Goal: Task Accomplishment & Management: Manage account settings

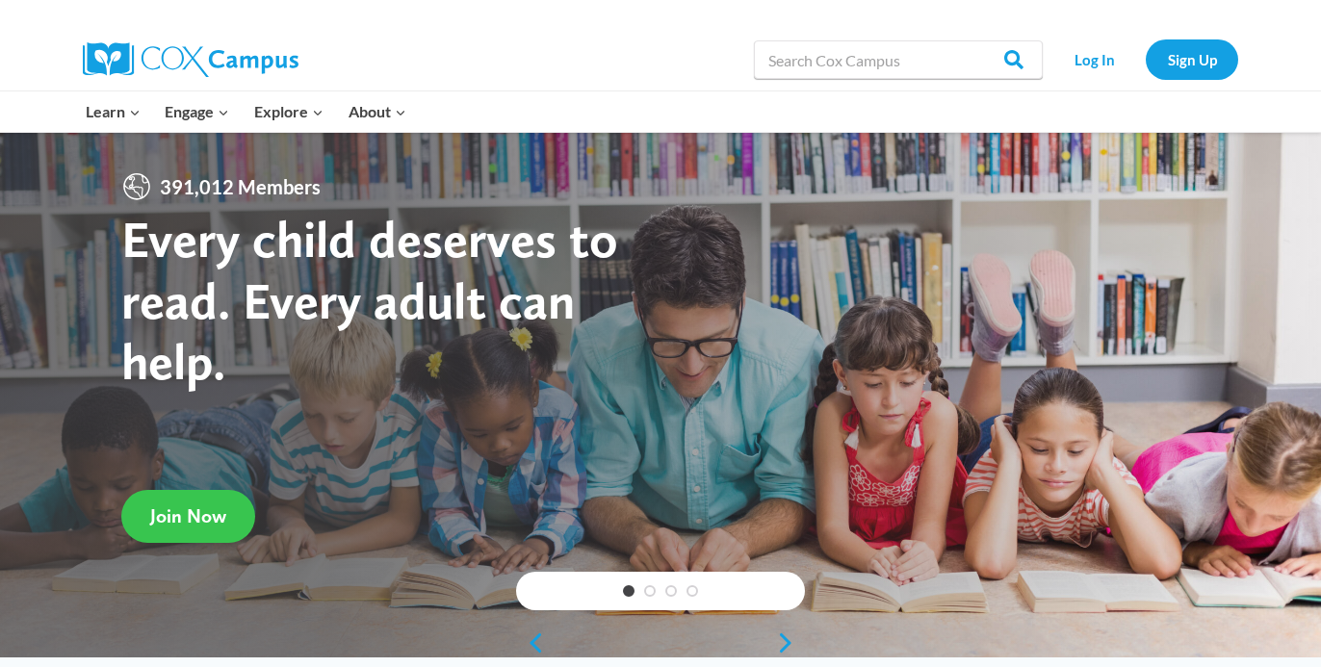
click at [209, 506] on span "Join Now" at bounding box center [188, 516] width 76 height 23
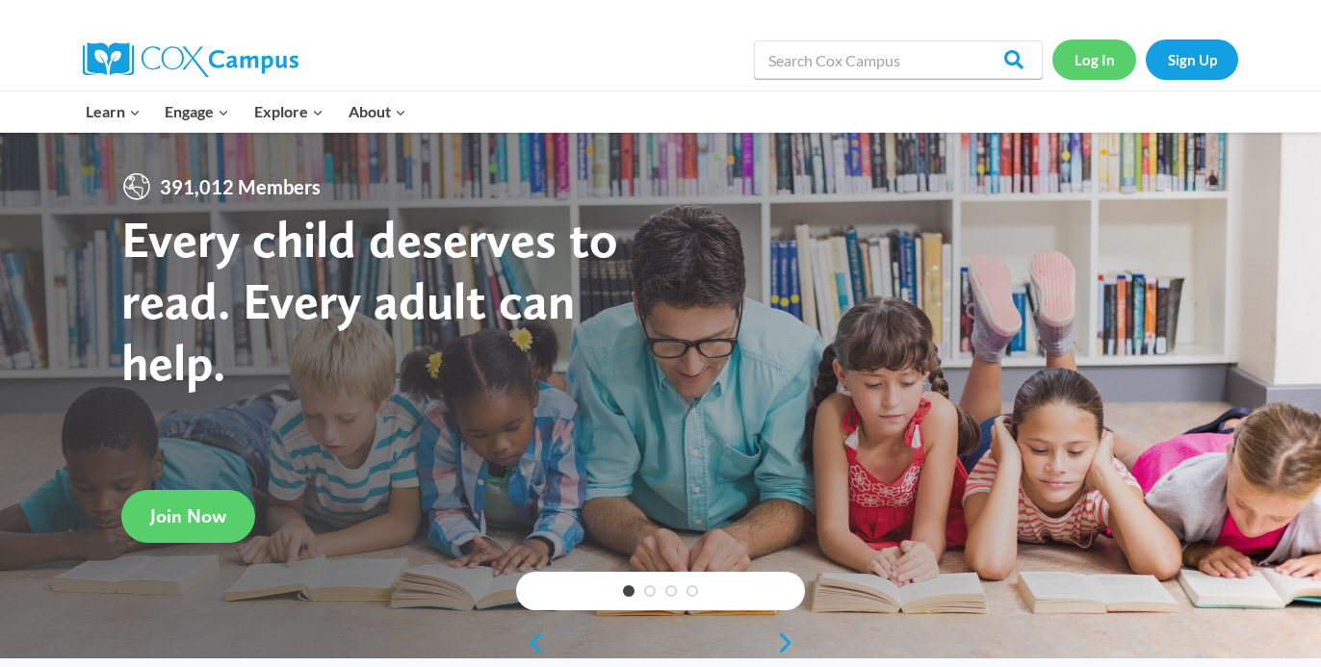
click at [1093, 61] on link "Log In" at bounding box center [1095, 58] width 84 height 39
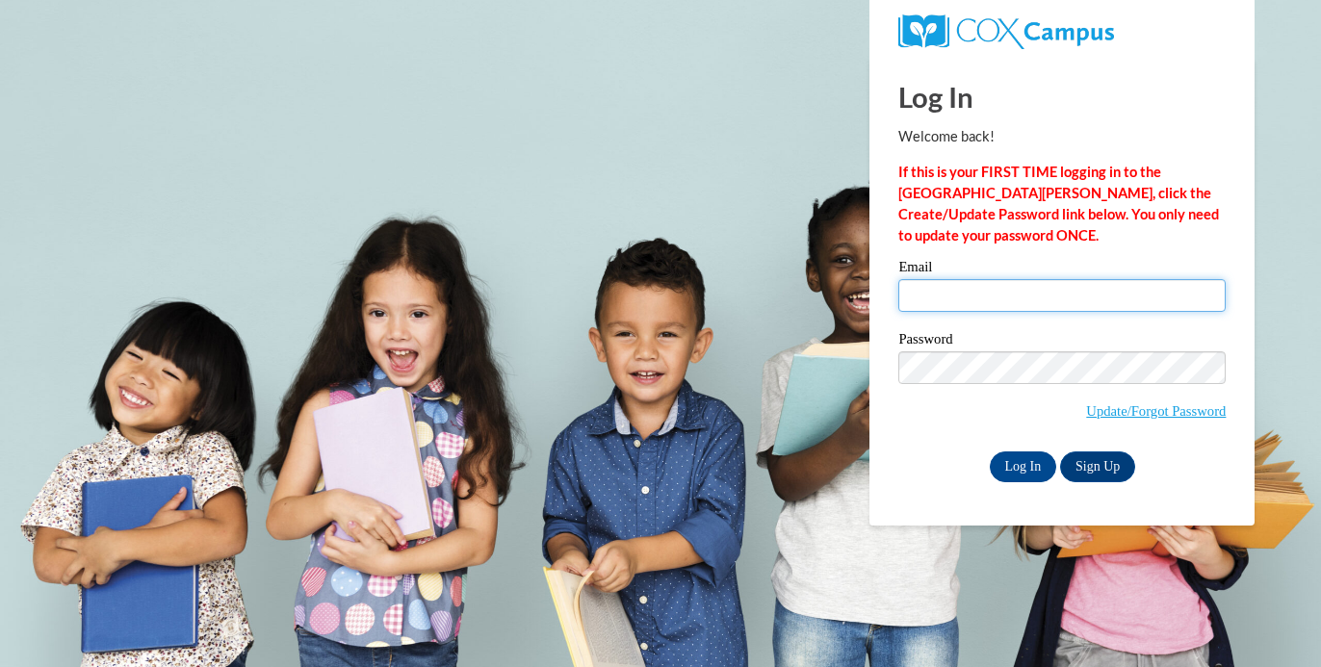
click at [958, 305] on input "Email" at bounding box center [1062, 295] width 327 height 33
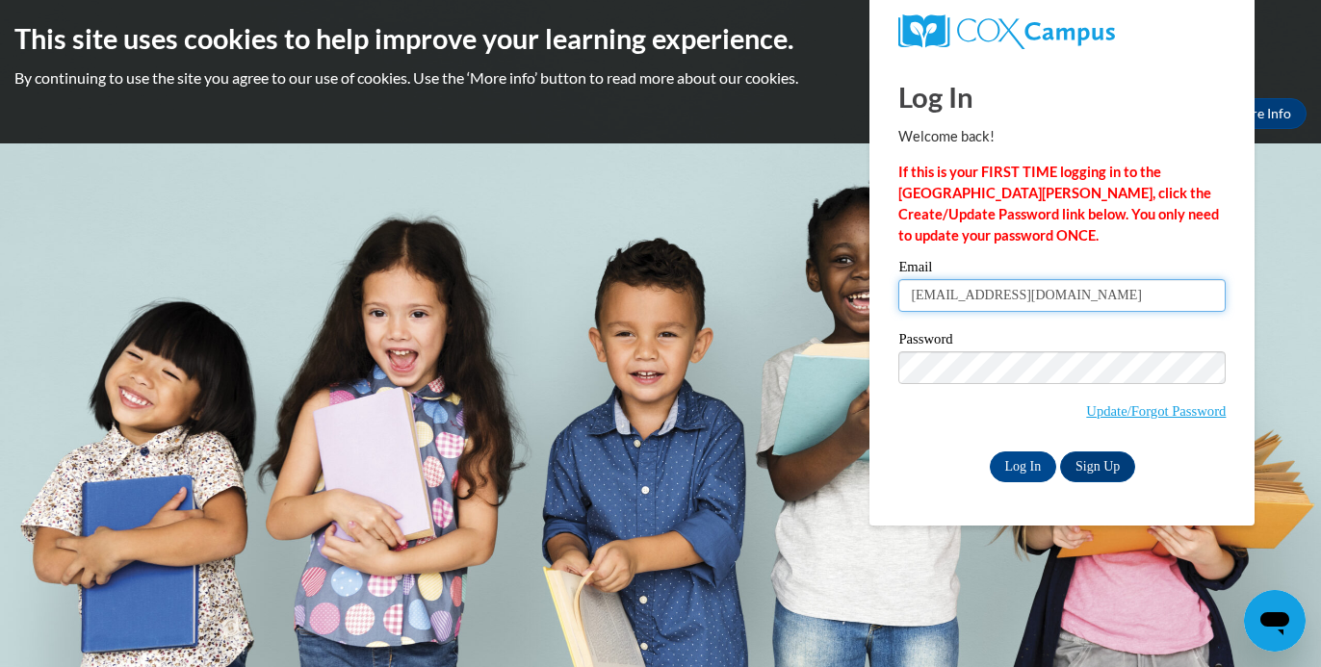
type input "hbharding24@gmail.com"
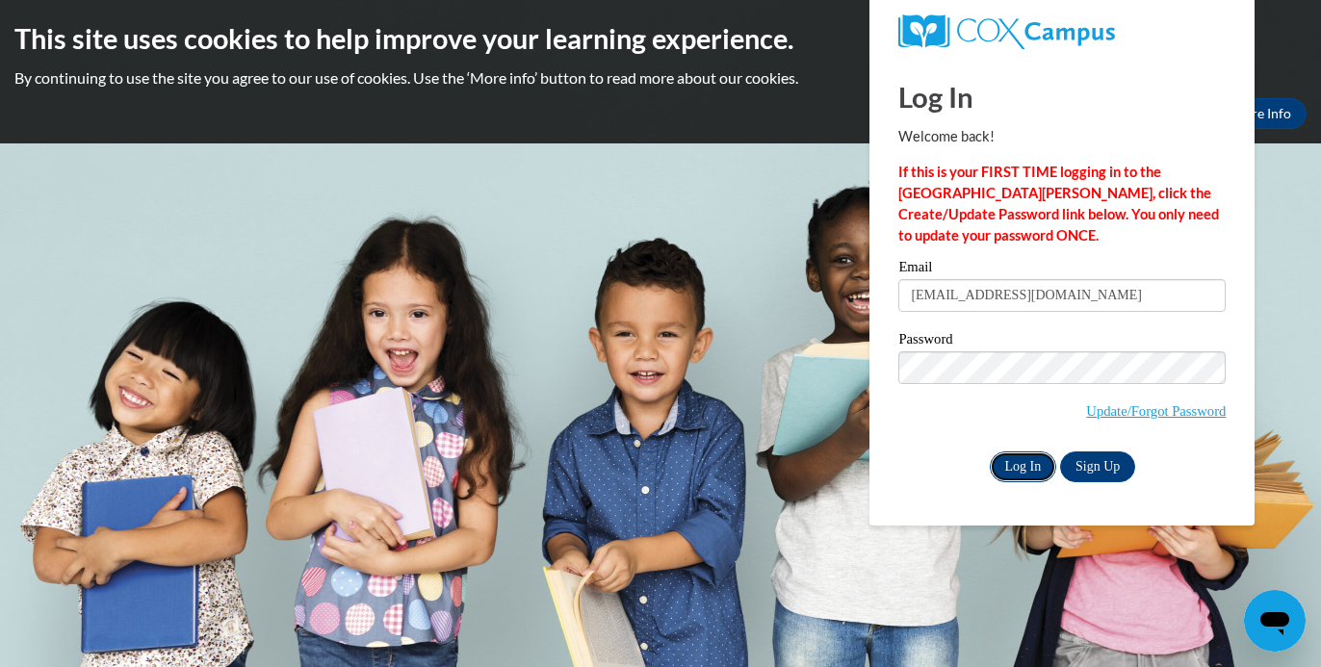
click at [1014, 463] on input "Log In" at bounding box center [1023, 467] width 67 height 31
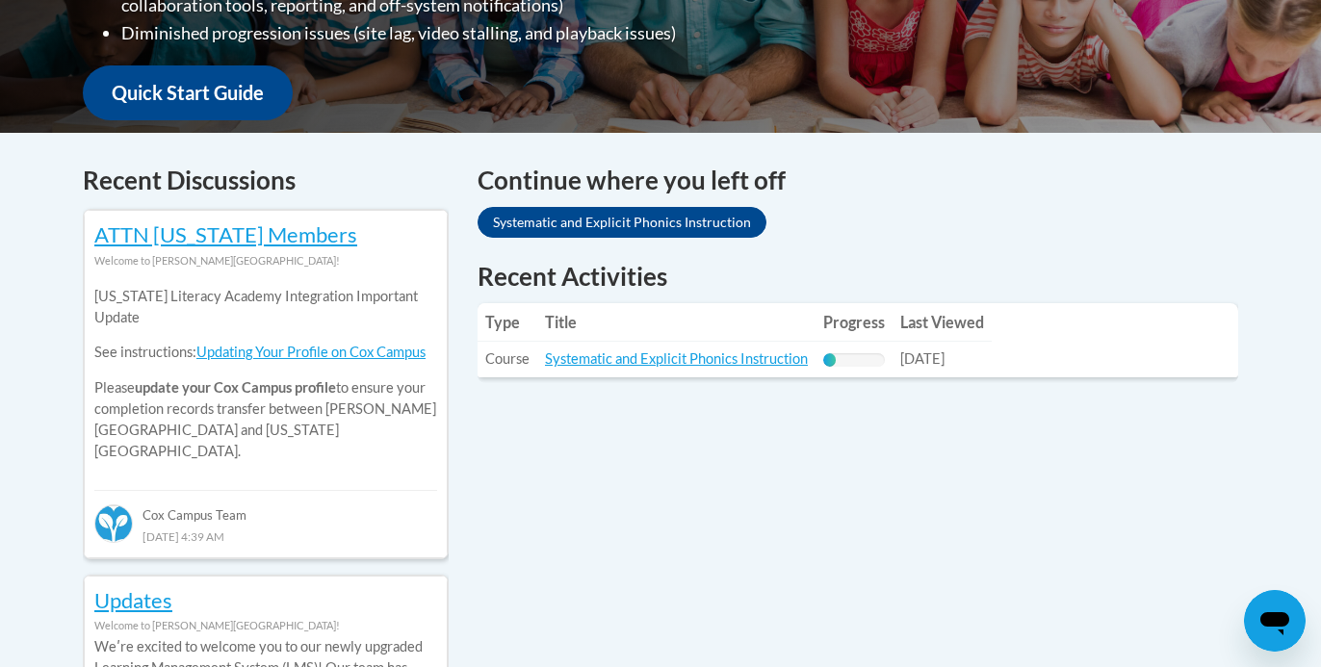
scroll to position [690, 0]
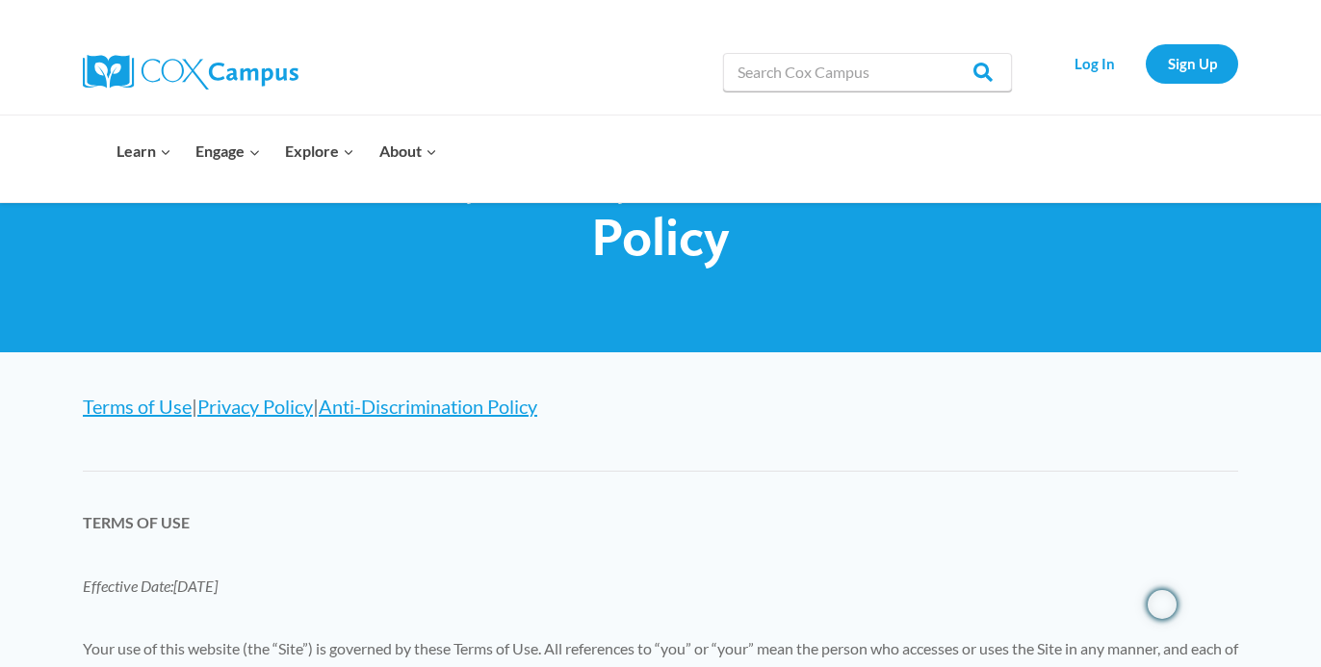
scroll to position [76, 0]
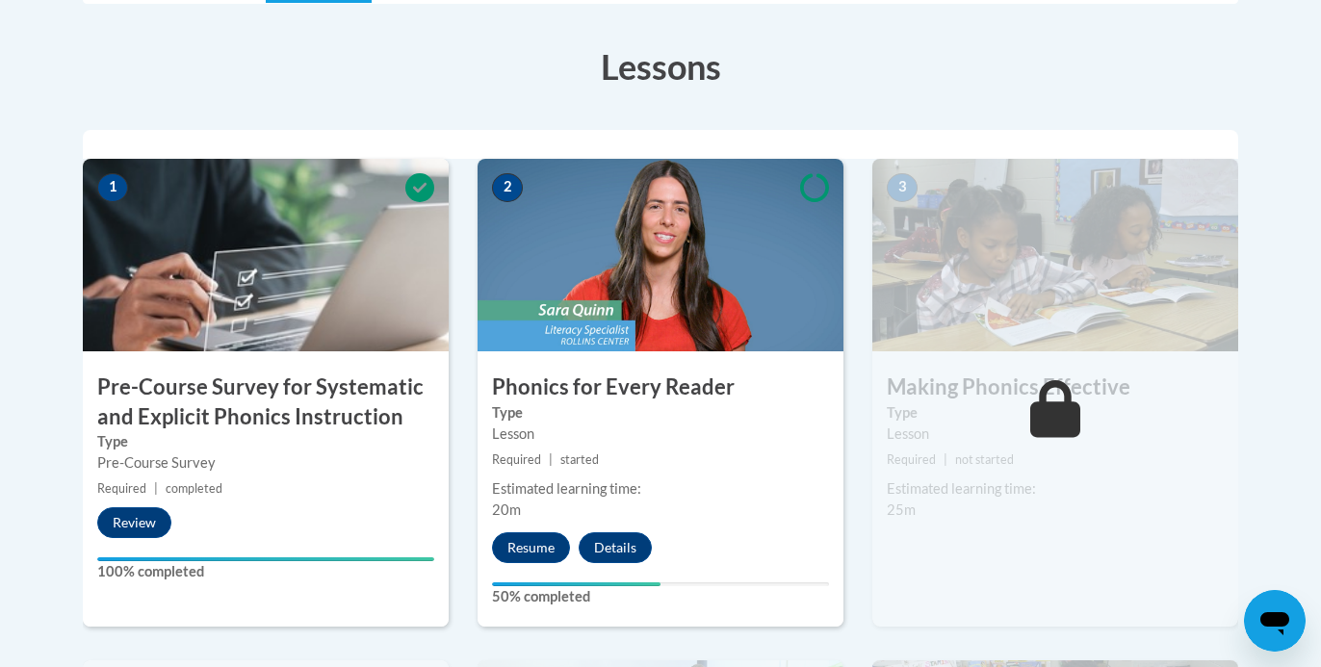
scroll to position [520, 0]
